Goal: Information Seeking & Learning: Learn about a topic

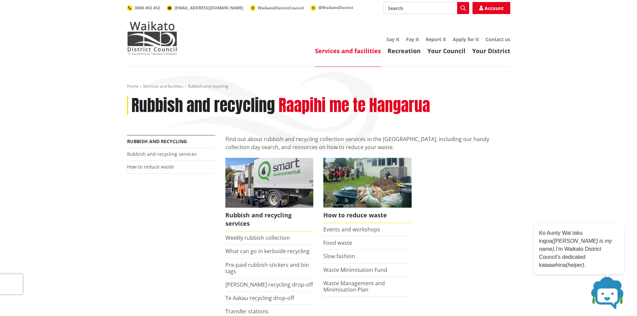
click at [413, 10] on input "Search" at bounding box center [426, 8] width 86 height 12
type input "stolen bin"
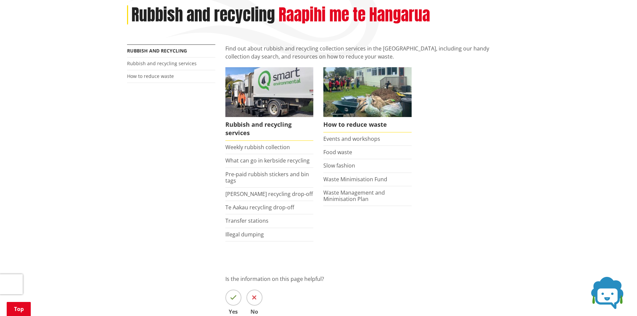
scroll to position [100, 0]
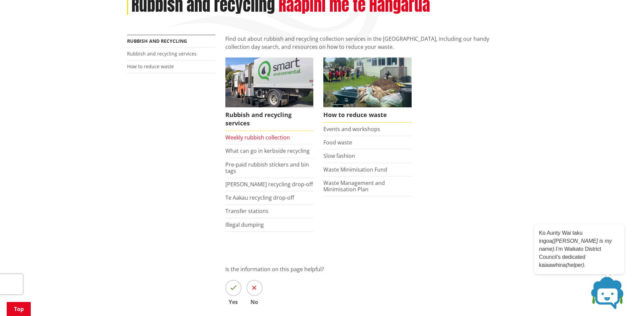
click at [253, 137] on link "Weekly rubbish collection" at bounding box center [257, 137] width 64 height 7
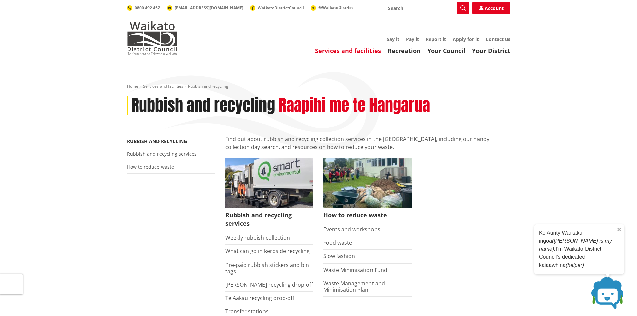
click at [619, 231] on icon "Close" at bounding box center [619, 230] width 4 height 4
